Goal: Task Accomplishment & Management: Manage account settings

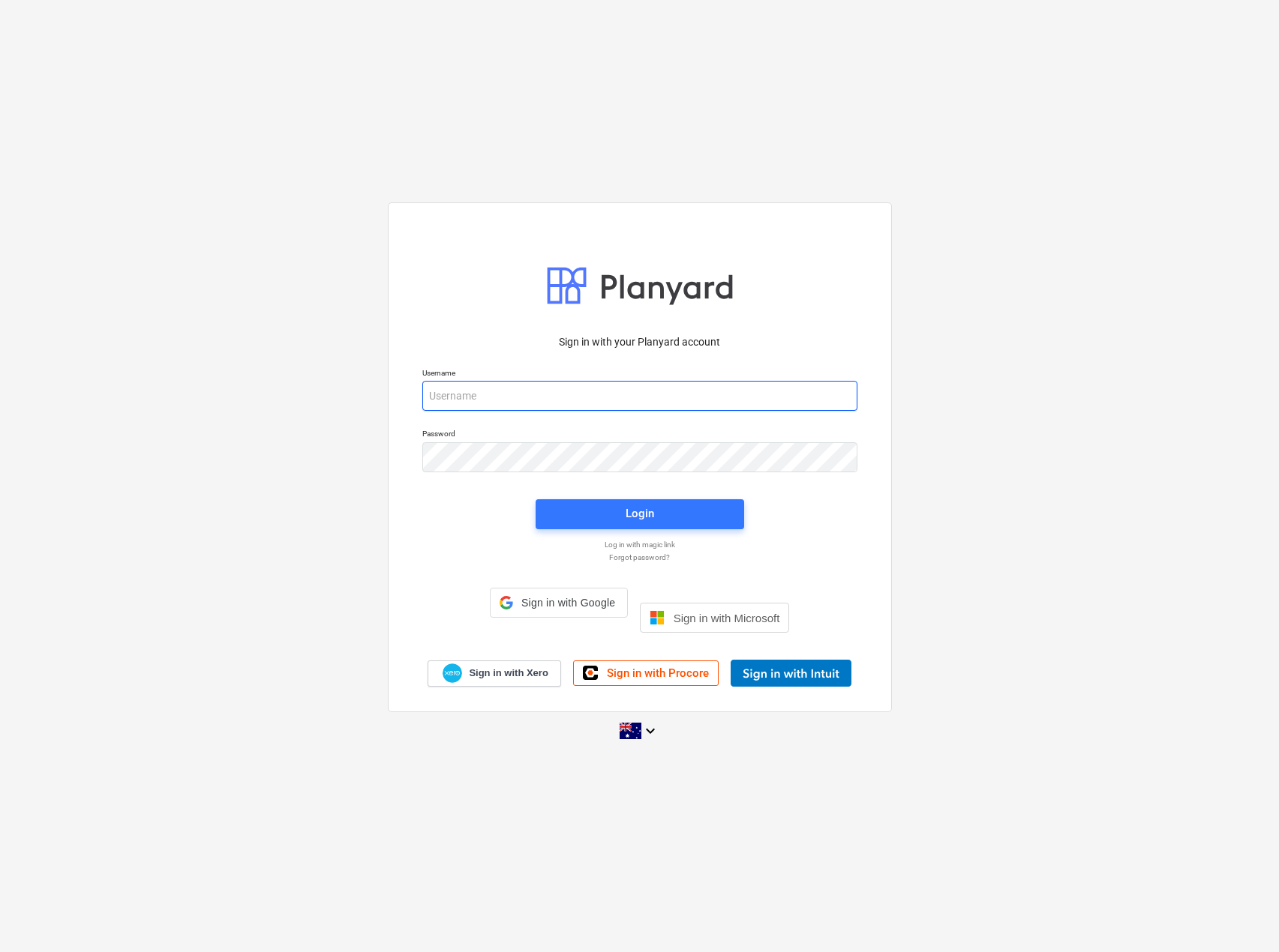
click at [510, 407] on input "email" at bounding box center [640, 395] width 435 height 30
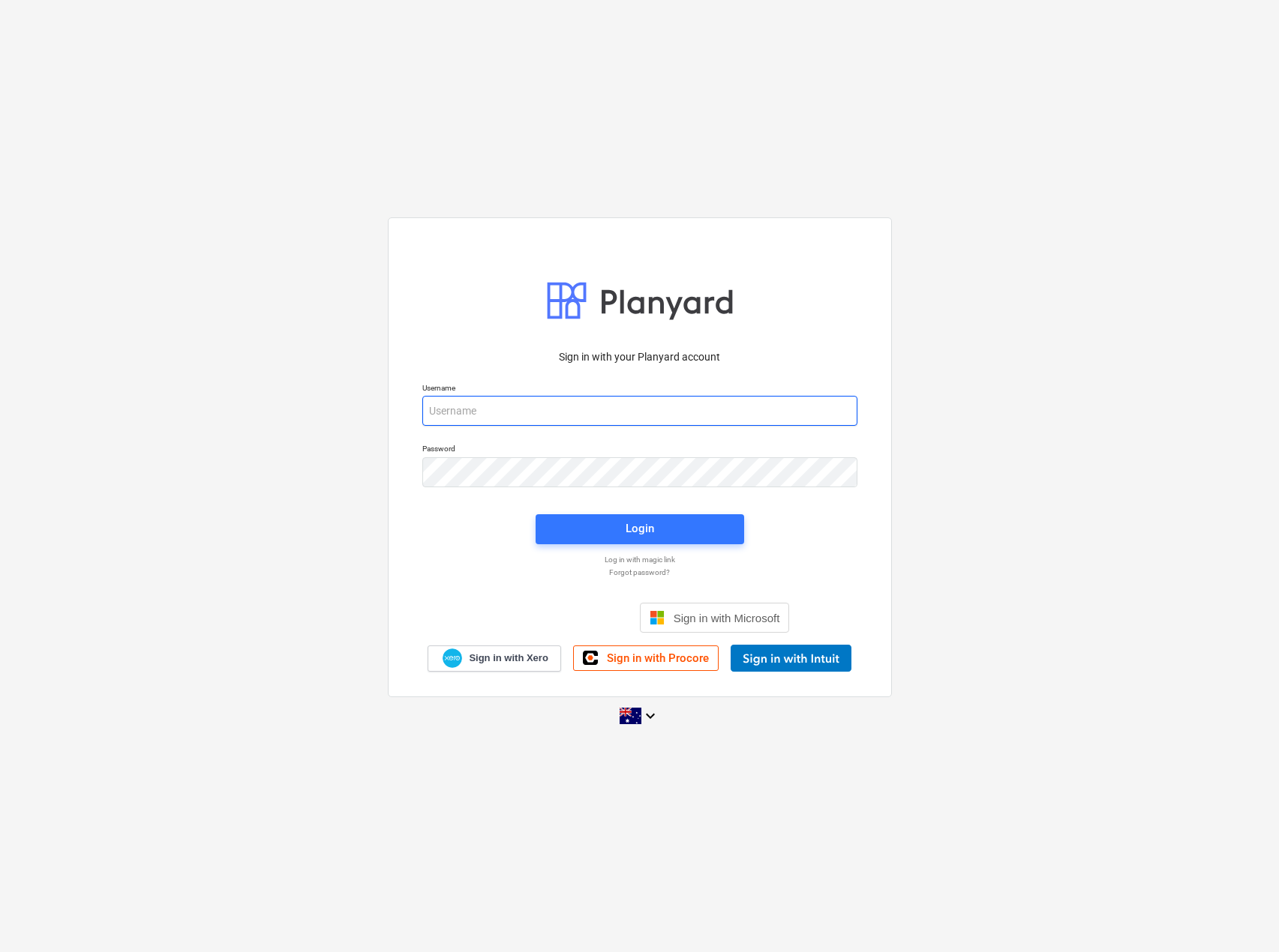
click at [524, 411] on input "email" at bounding box center [640, 411] width 435 height 30
paste input "[PERSON_NAME][EMAIL_ADDRESS][DOMAIN_NAME][PERSON_NAME]"
type input "[PERSON_NAME][EMAIL_ADDRESS][DOMAIN_NAME][PERSON_NAME]"
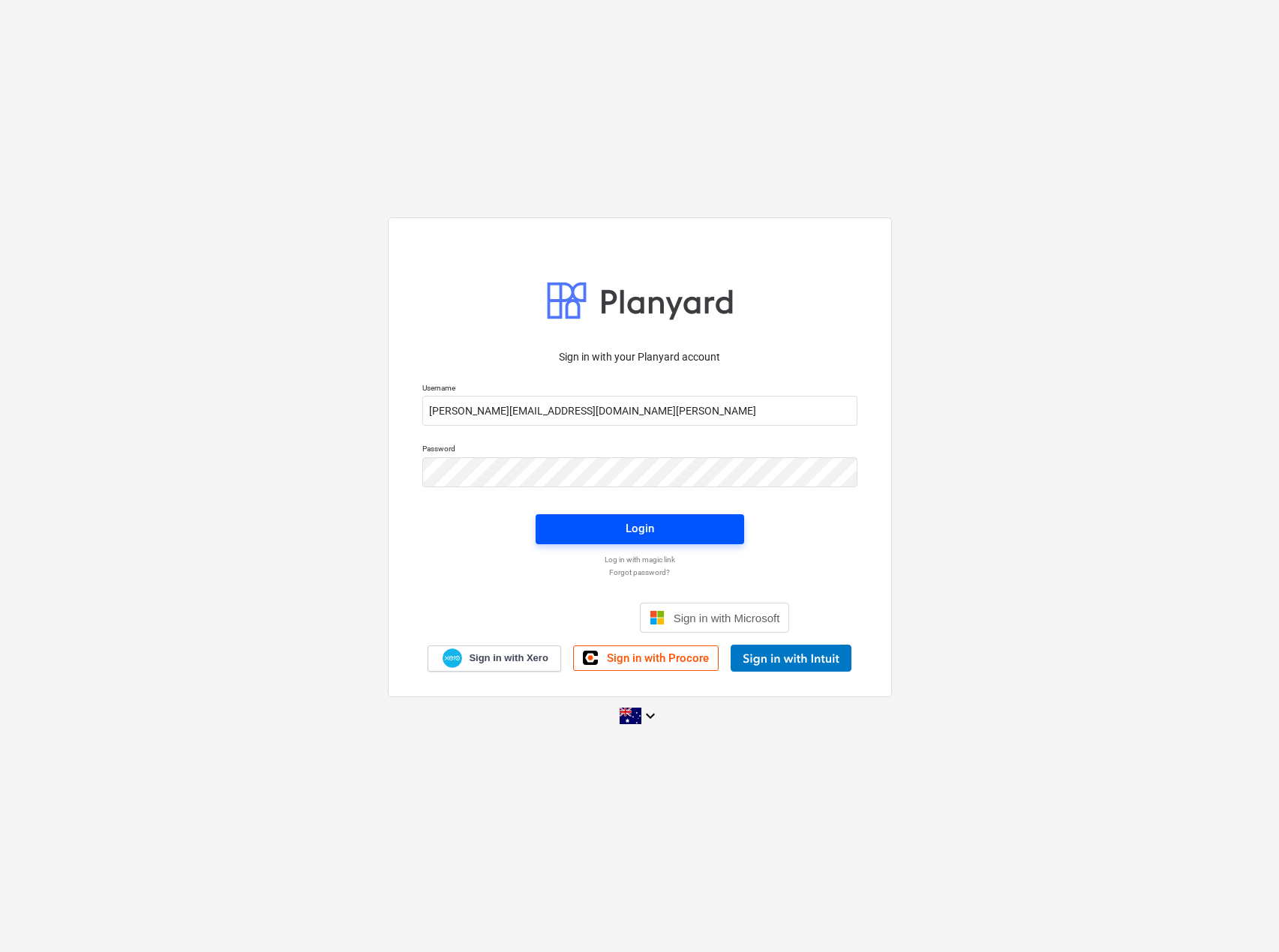
click at [561, 531] on span "Login" at bounding box center [640, 529] width 172 height 19
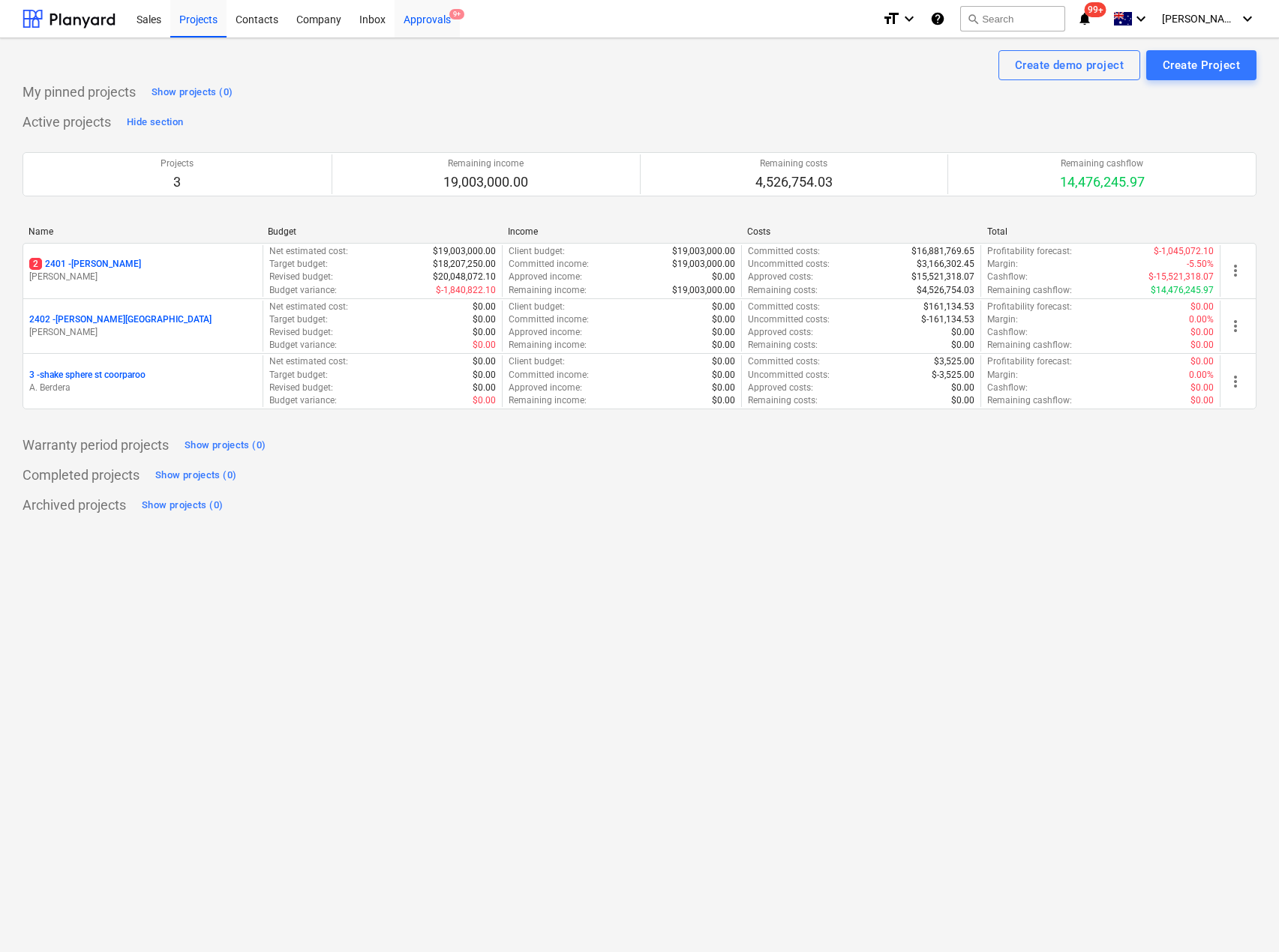
click at [426, 20] on div "Approvals 9+" at bounding box center [427, 18] width 66 height 39
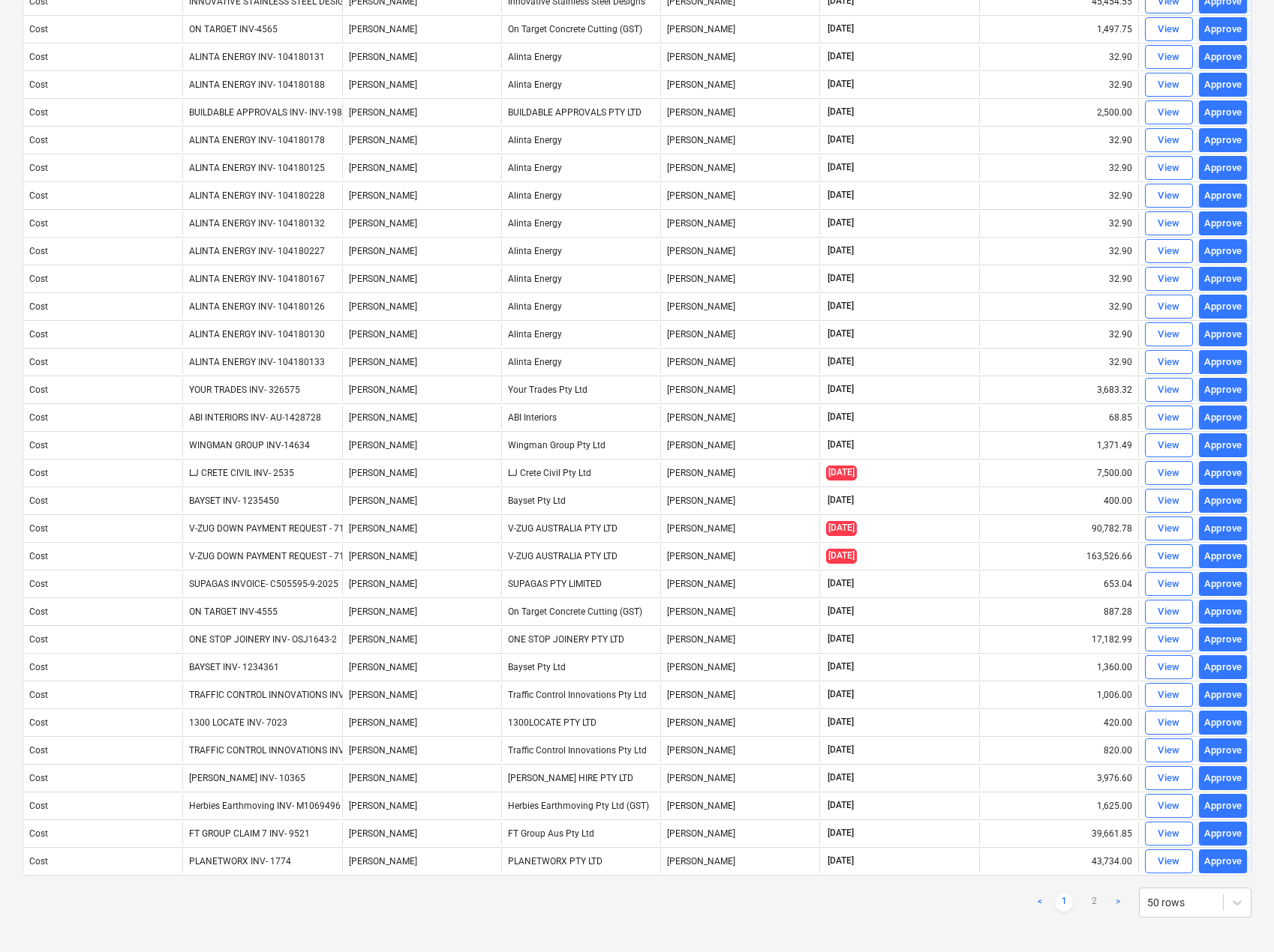
scroll to position [690, 0]
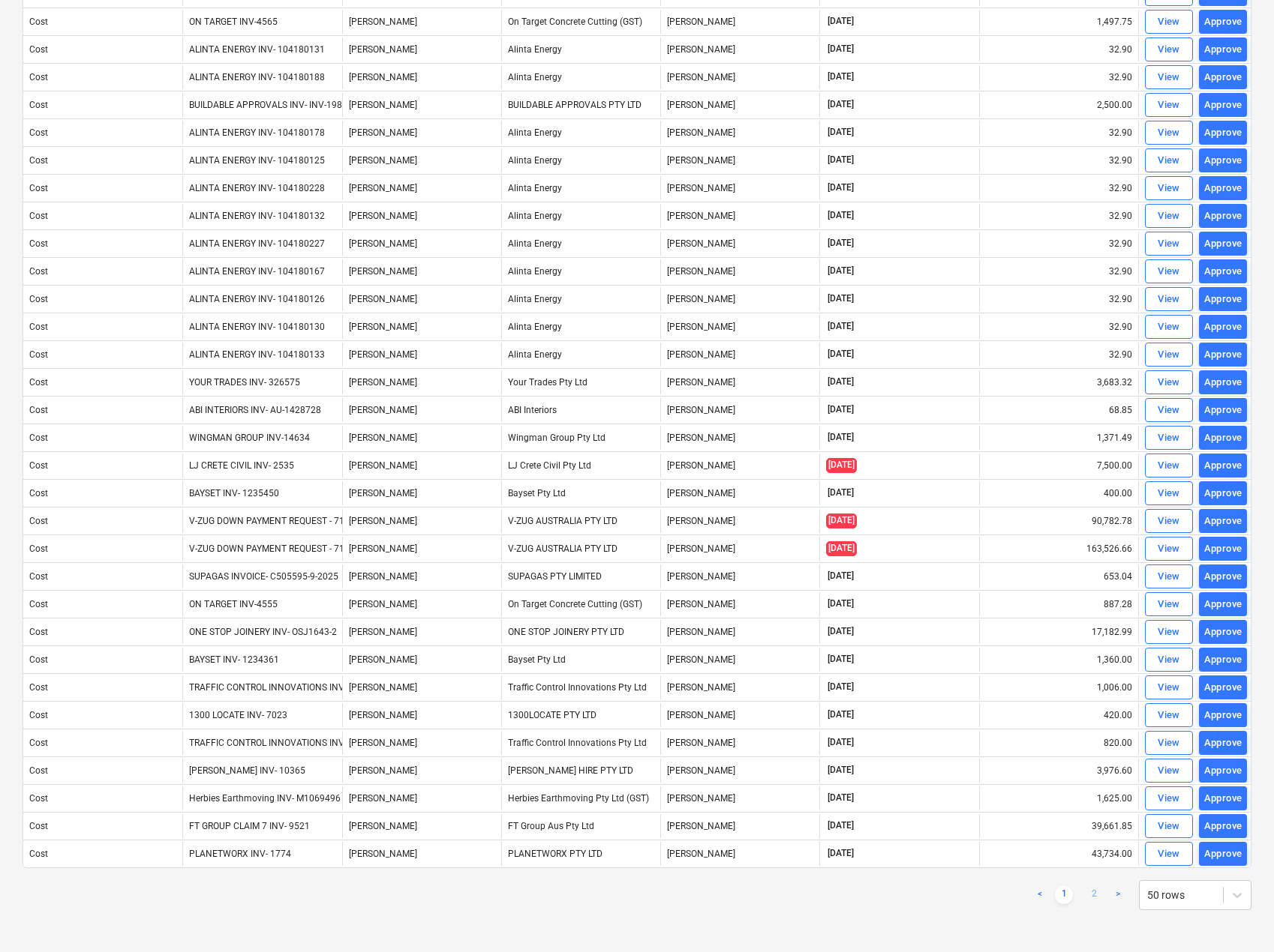
click at [1090, 888] on link "2" at bounding box center [1093, 895] width 18 height 18
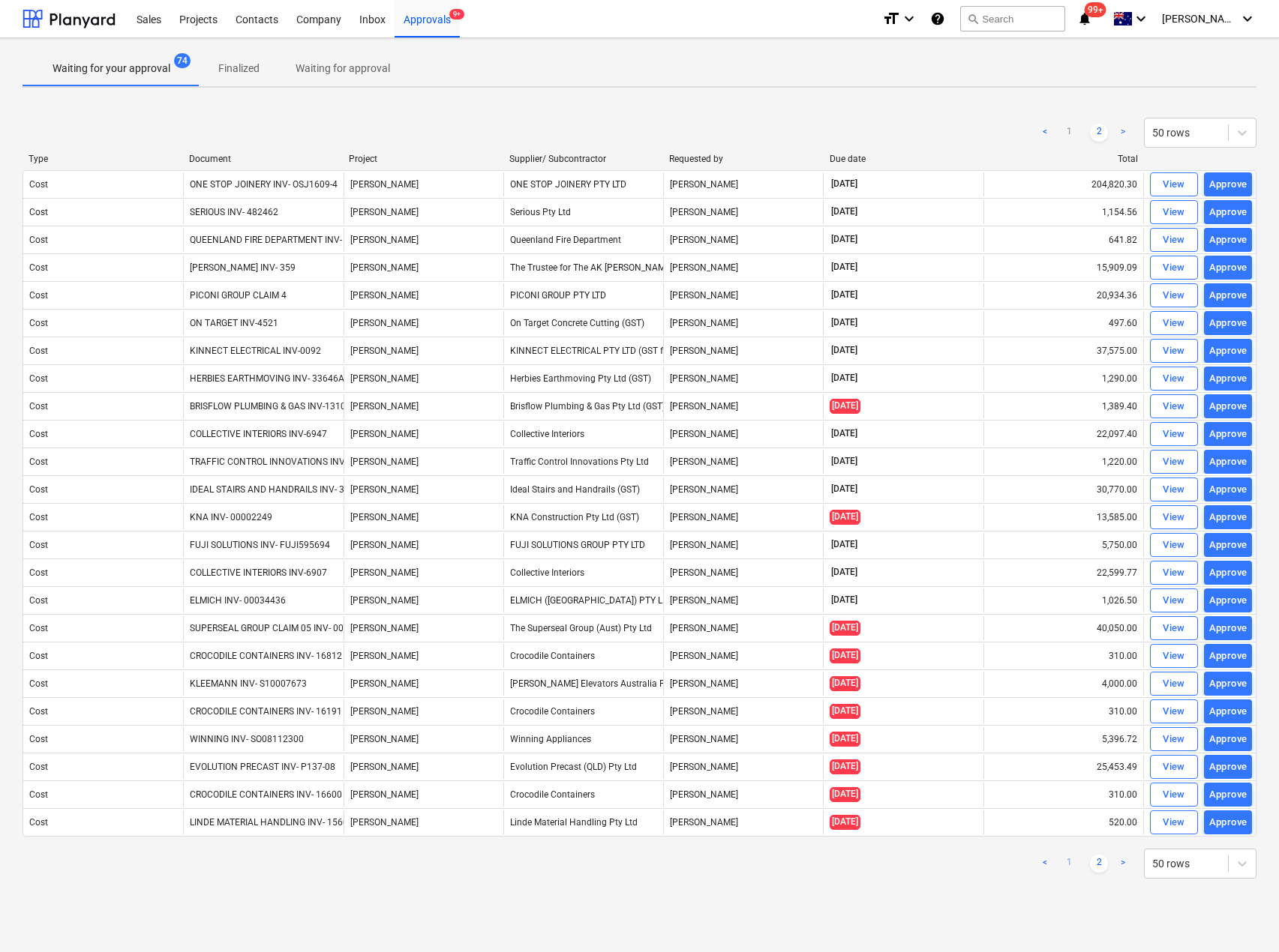
click at [1072, 868] on link "1" at bounding box center [1068, 864] width 18 height 18
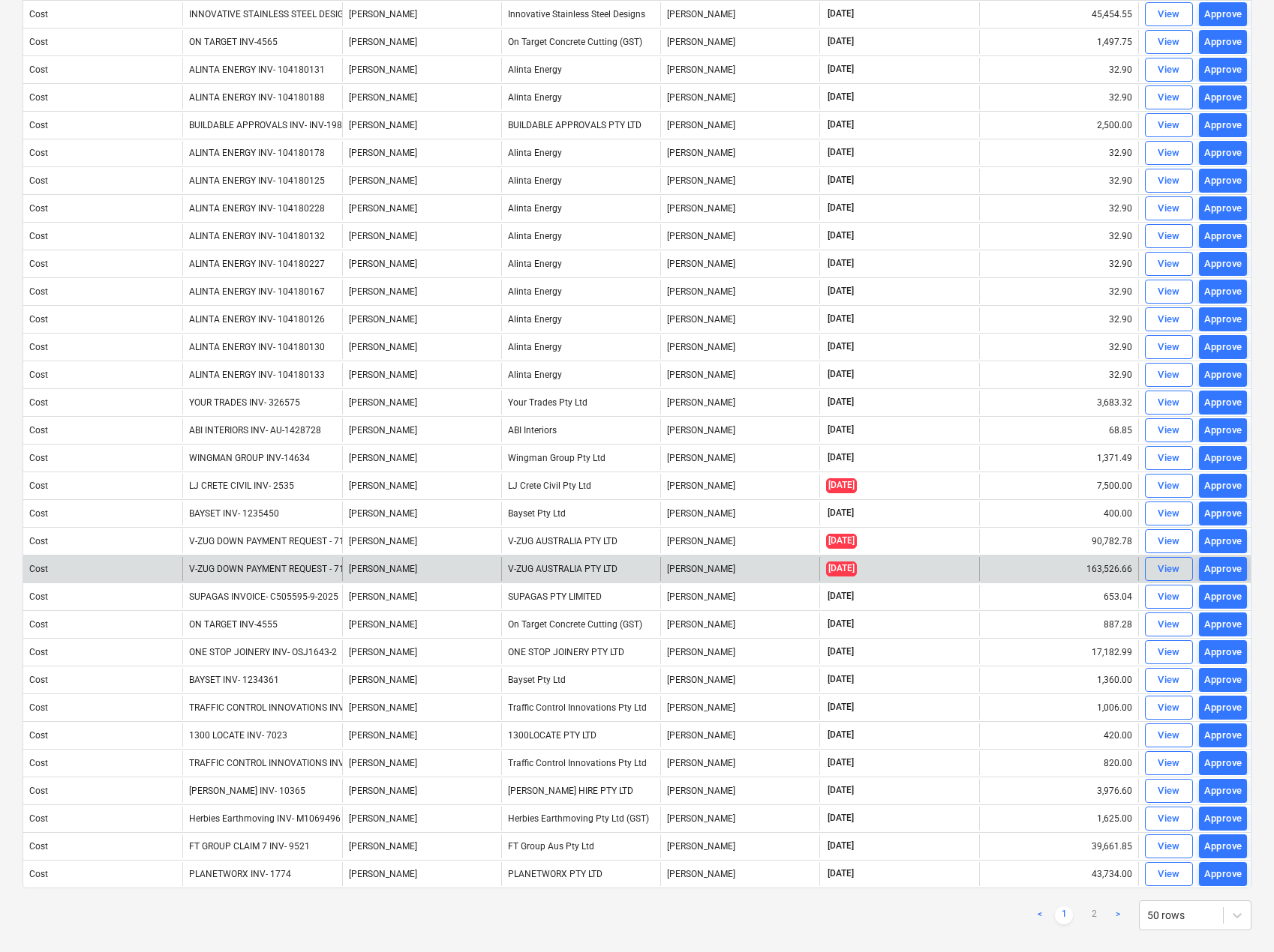
scroll to position [675, 0]
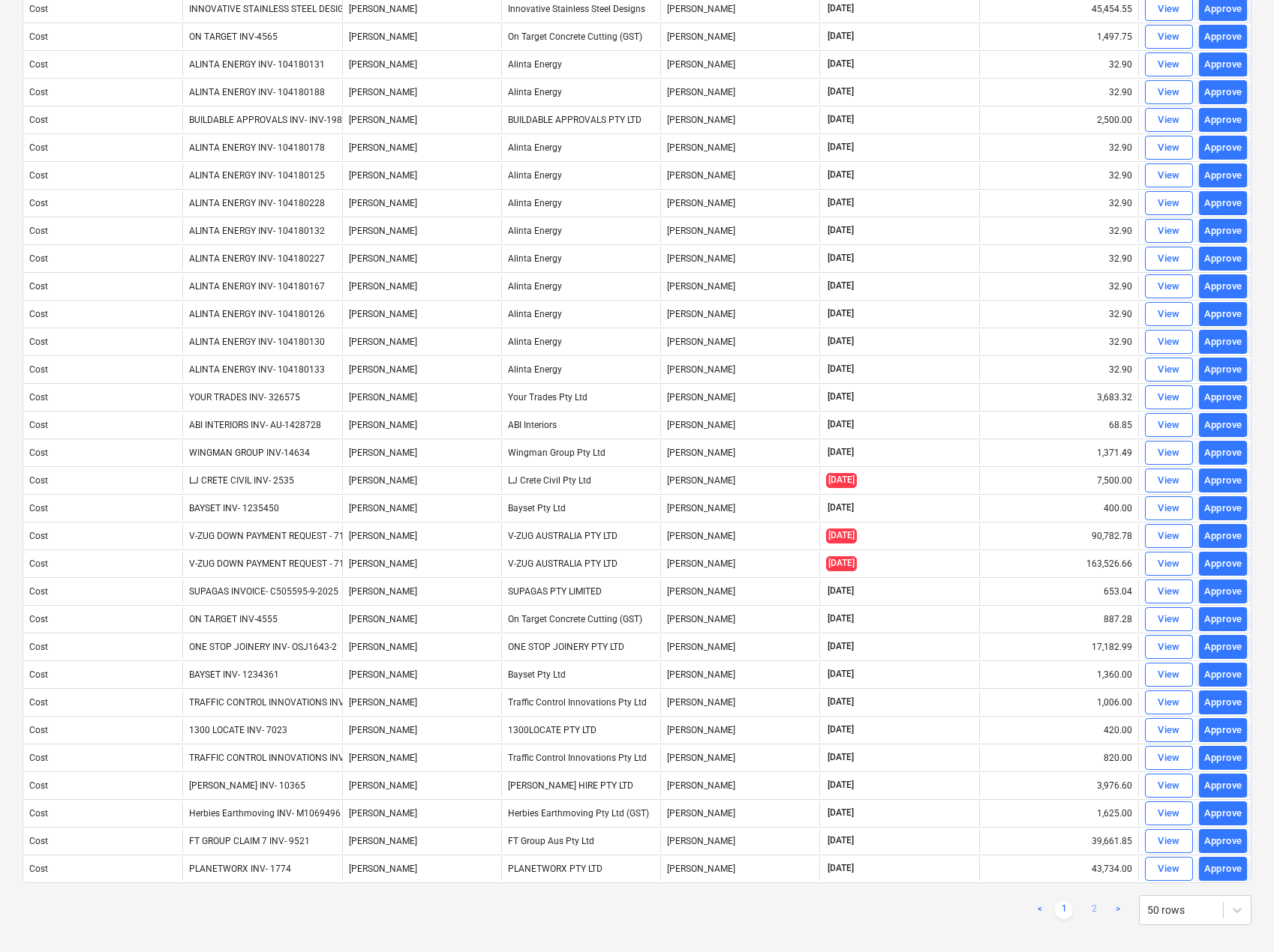
click at [1100, 913] on link "2" at bounding box center [1093, 910] width 18 height 18
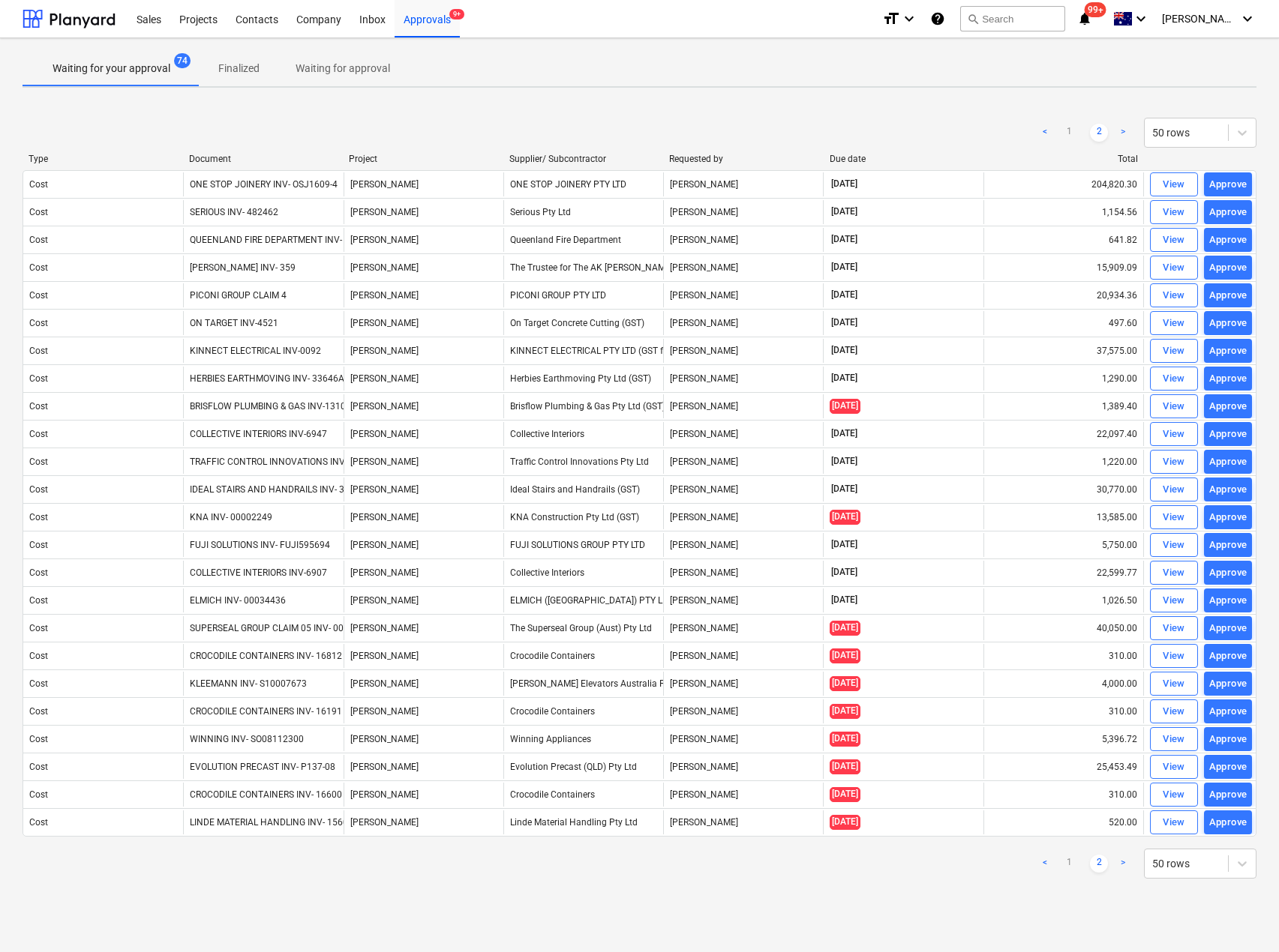
click at [223, 159] on div "Document" at bounding box center [264, 159] width 149 height 11
